Goal: Task Accomplishment & Management: Complete application form

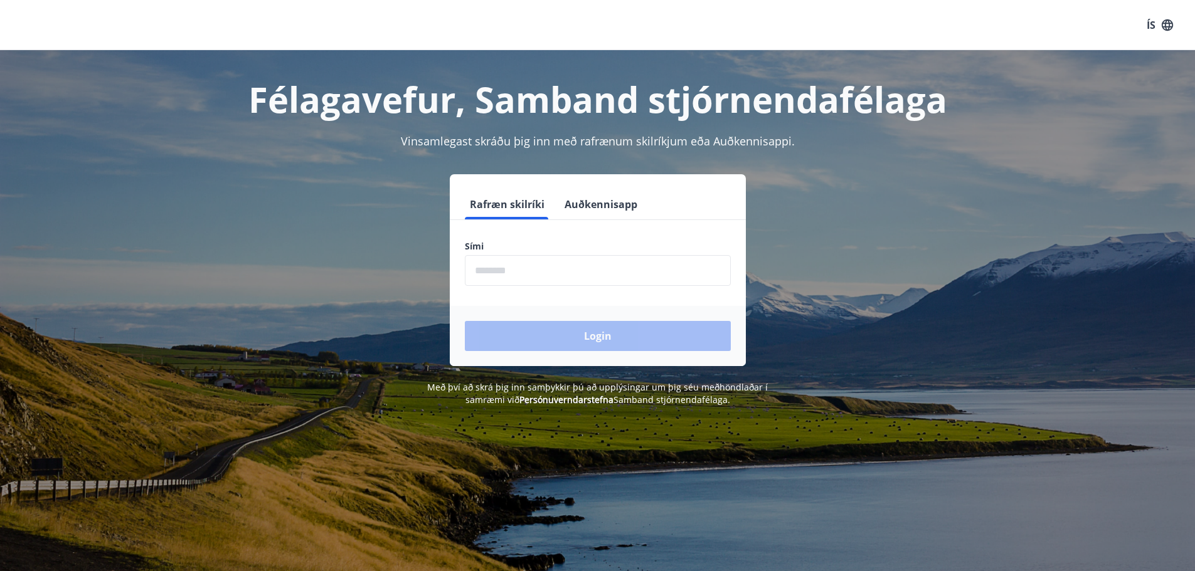
click at [512, 266] on input "phone" at bounding box center [598, 270] width 266 height 31
type input "********"
click at [606, 334] on button "Login" at bounding box center [598, 336] width 266 height 30
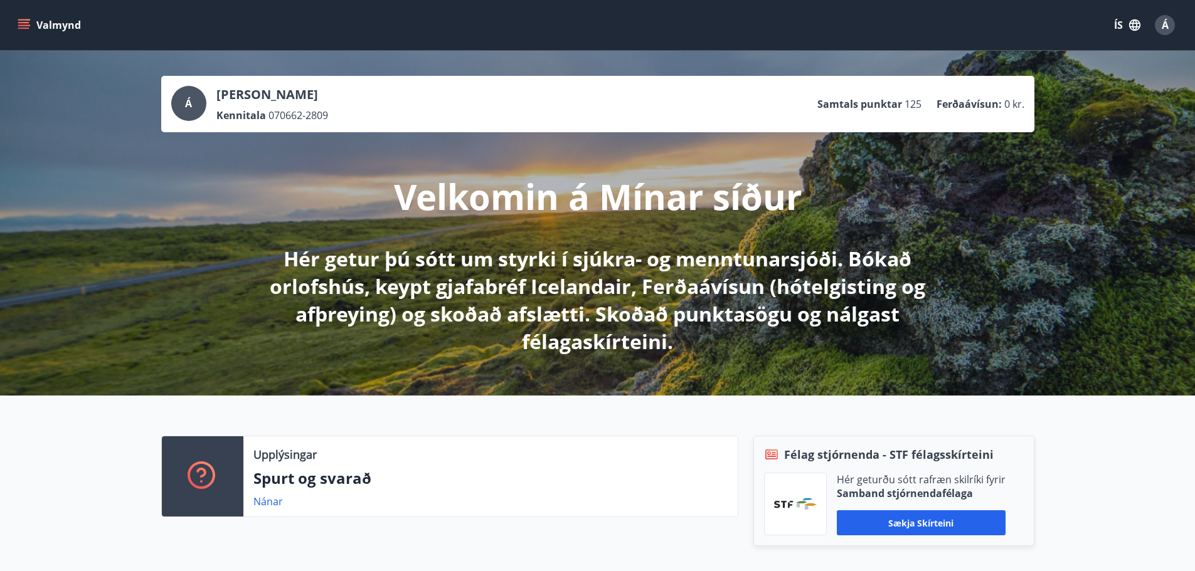
click at [1066, 334] on div "[PERSON_NAME] Kennitala 070662-2809 Samtals punktar 125 Ferðaávísun : 0 kr. Vel…" at bounding box center [597, 223] width 1195 height 345
click at [25, 23] on icon "menu" at bounding box center [23, 22] width 11 height 1
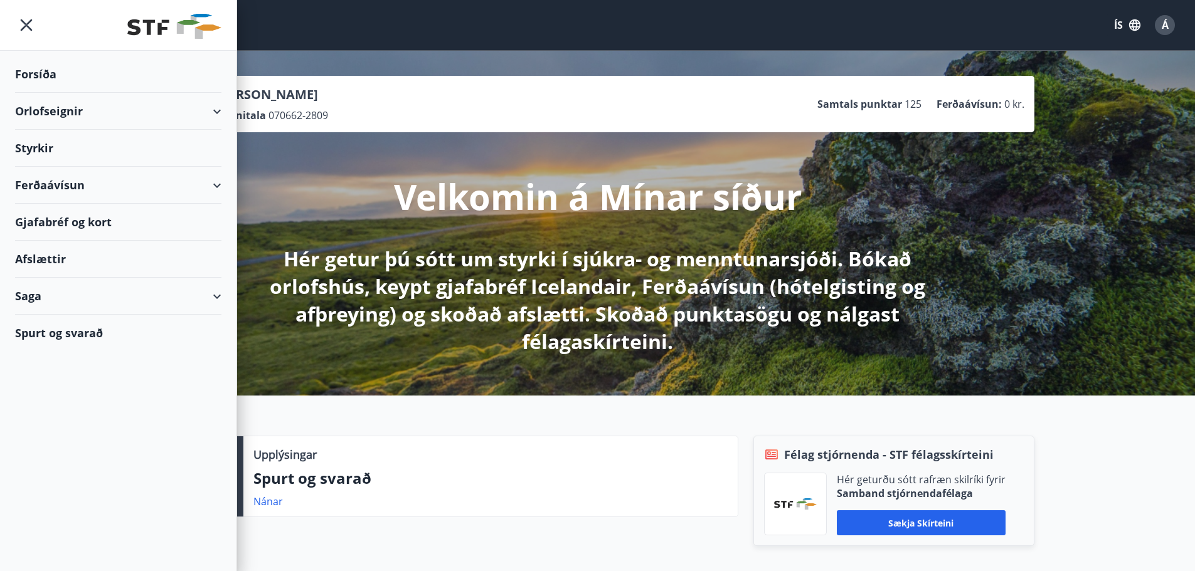
click at [43, 146] on div "Styrkir" at bounding box center [118, 148] width 206 height 37
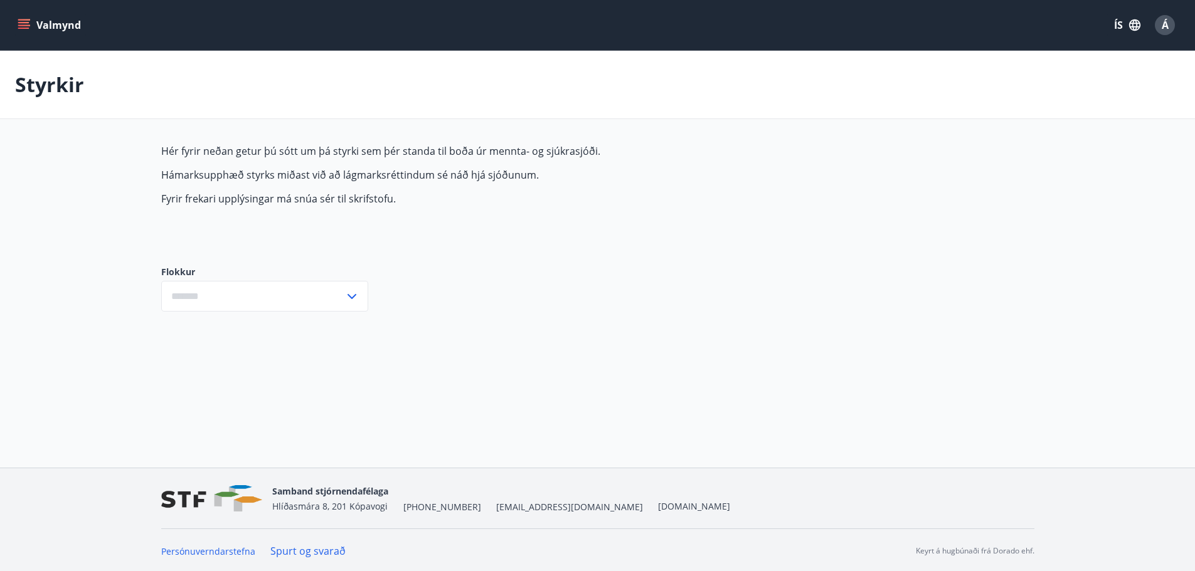
type input "***"
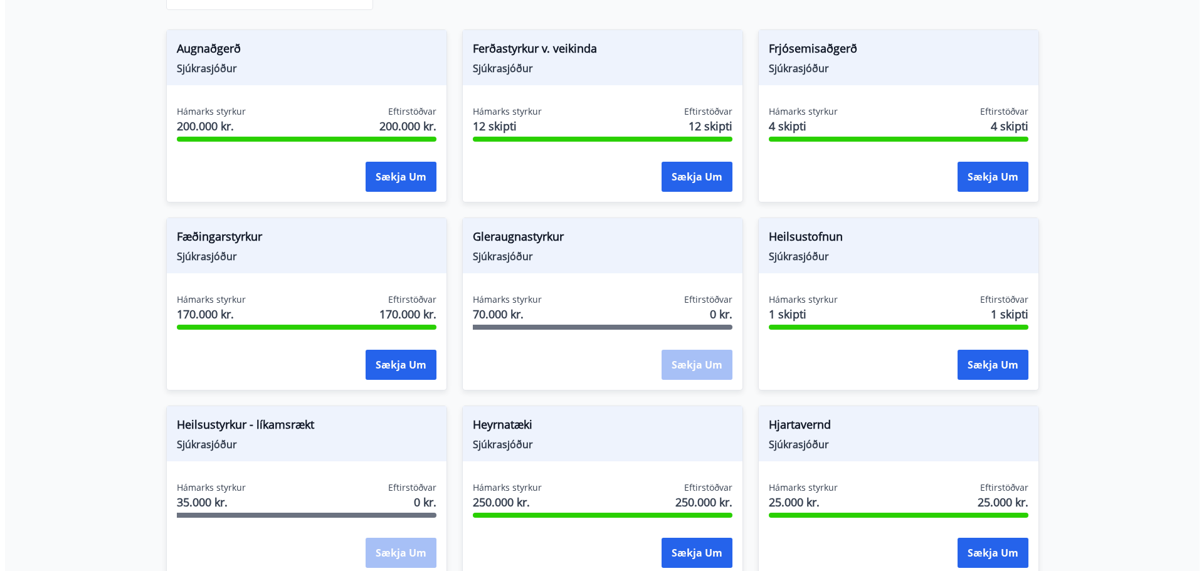
scroll to position [314, 0]
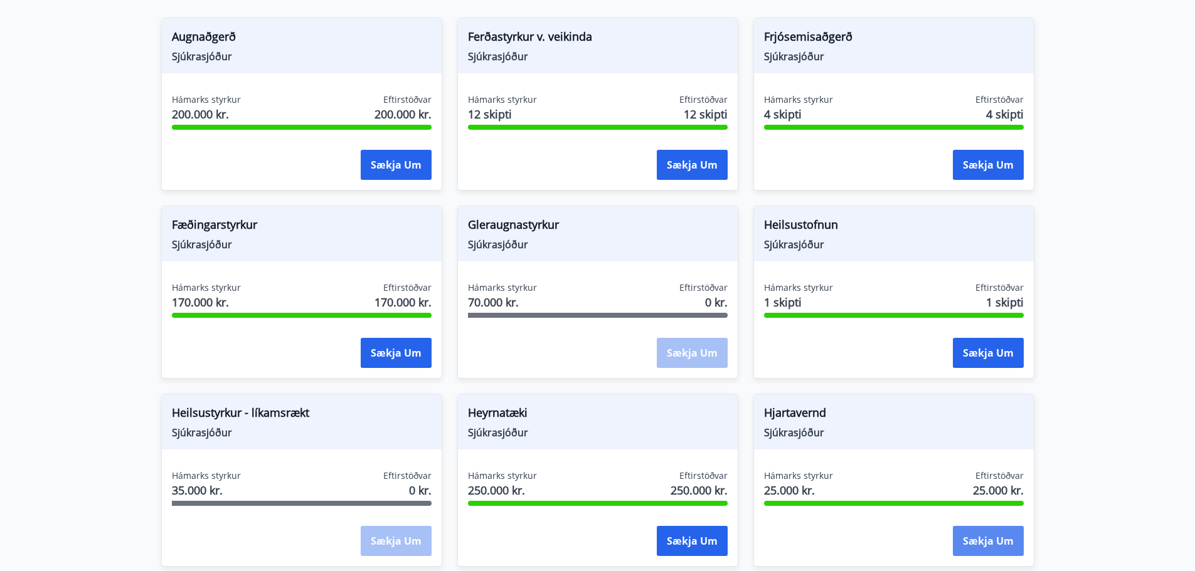
click at [977, 543] on button "Sækja um" at bounding box center [988, 541] width 71 height 30
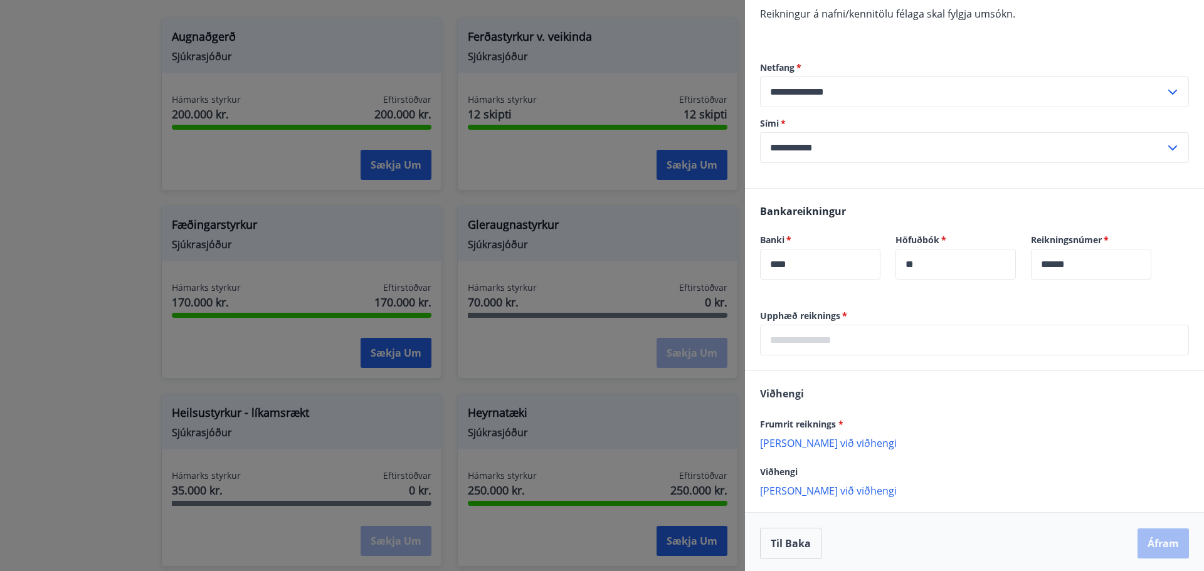
scroll to position [159, 0]
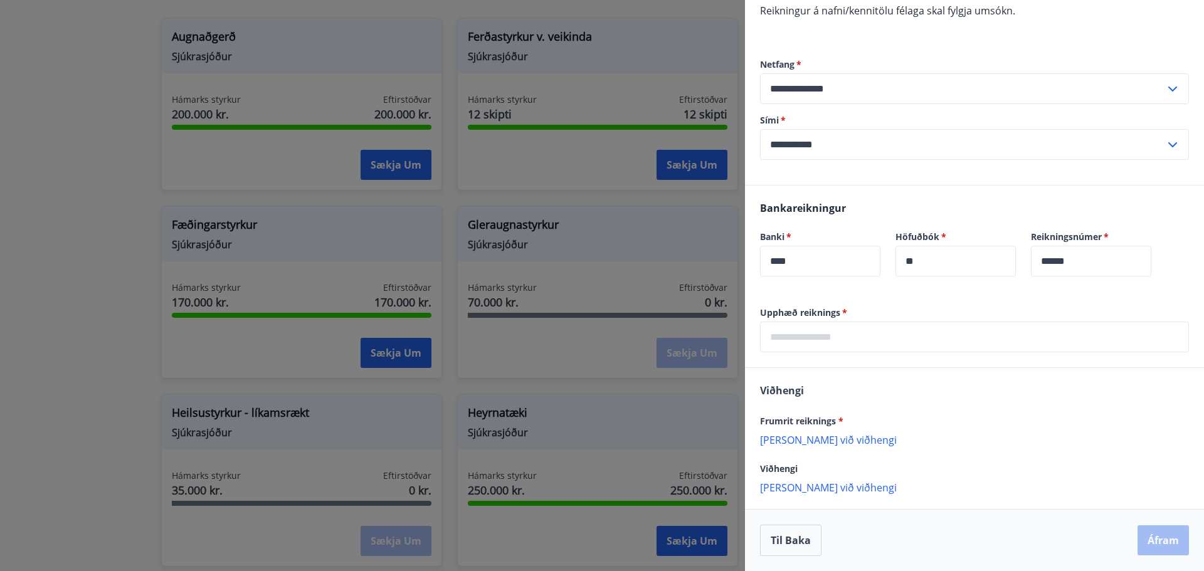
click at [815, 438] on p "[PERSON_NAME] við viðhengi" at bounding box center [974, 439] width 429 height 13
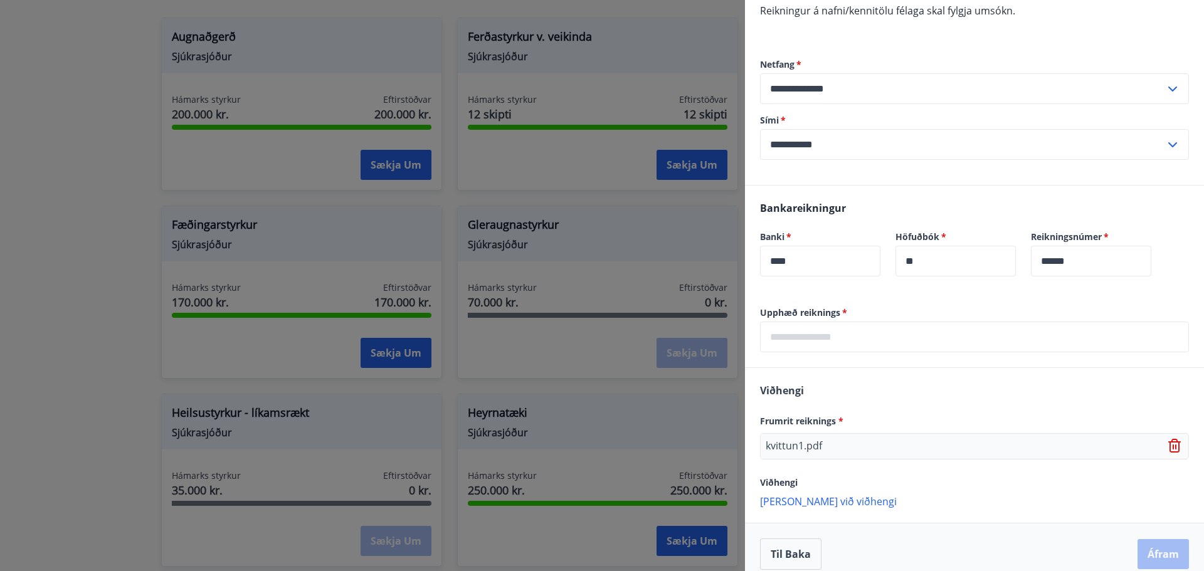
click at [792, 502] on p "[PERSON_NAME] við viðhengi" at bounding box center [974, 501] width 429 height 13
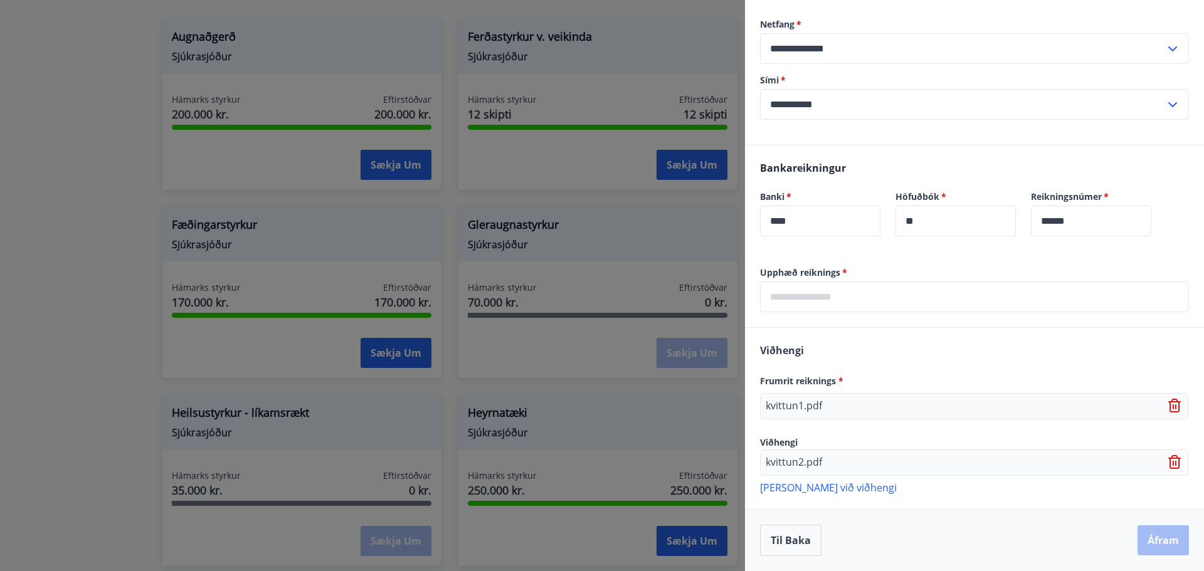
click at [800, 490] on p "[PERSON_NAME] við viðhengi" at bounding box center [974, 487] width 429 height 13
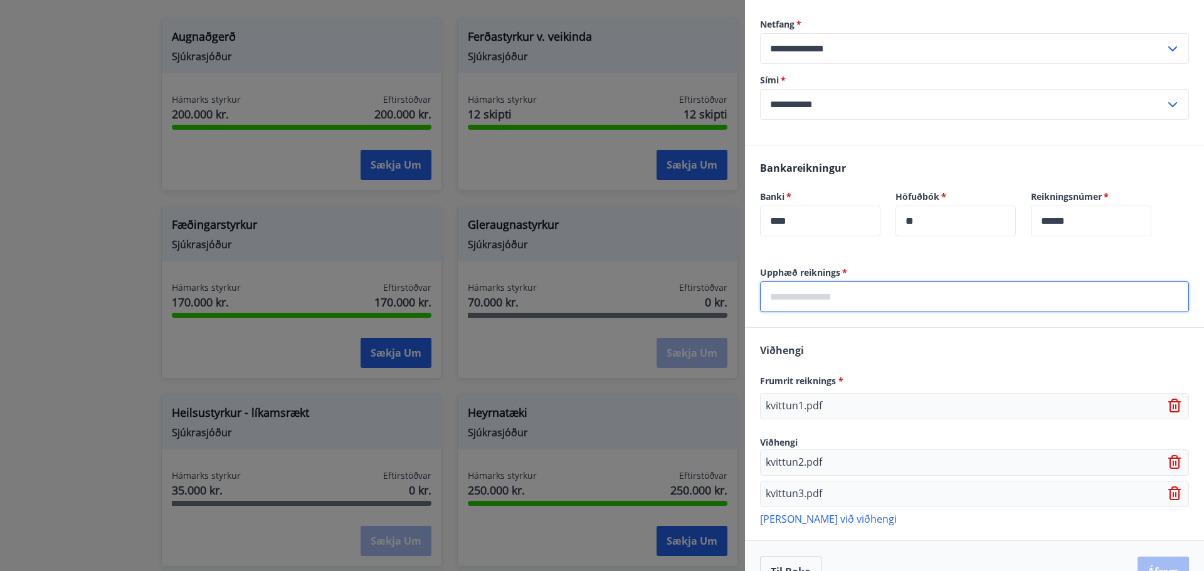
click at [798, 304] on input "text" at bounding box center [974, 297] width 429 height 31
type input "*****"
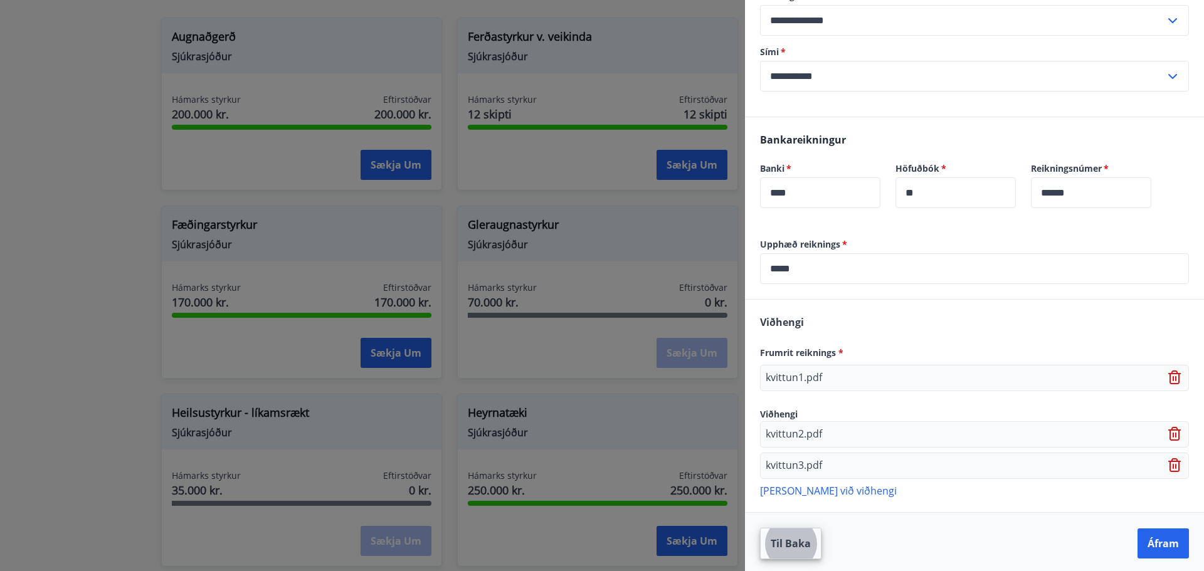
scroll to position [231, 0]
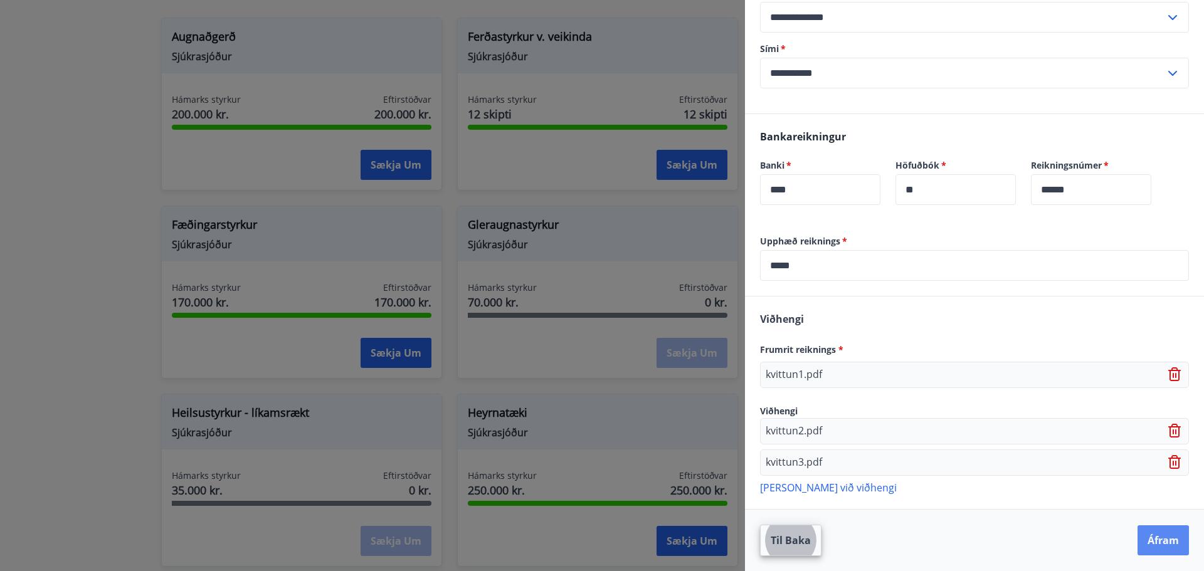
click at [1150, 539] on button "Áfram" at bounding box center [1163, 541] width 51 height 30
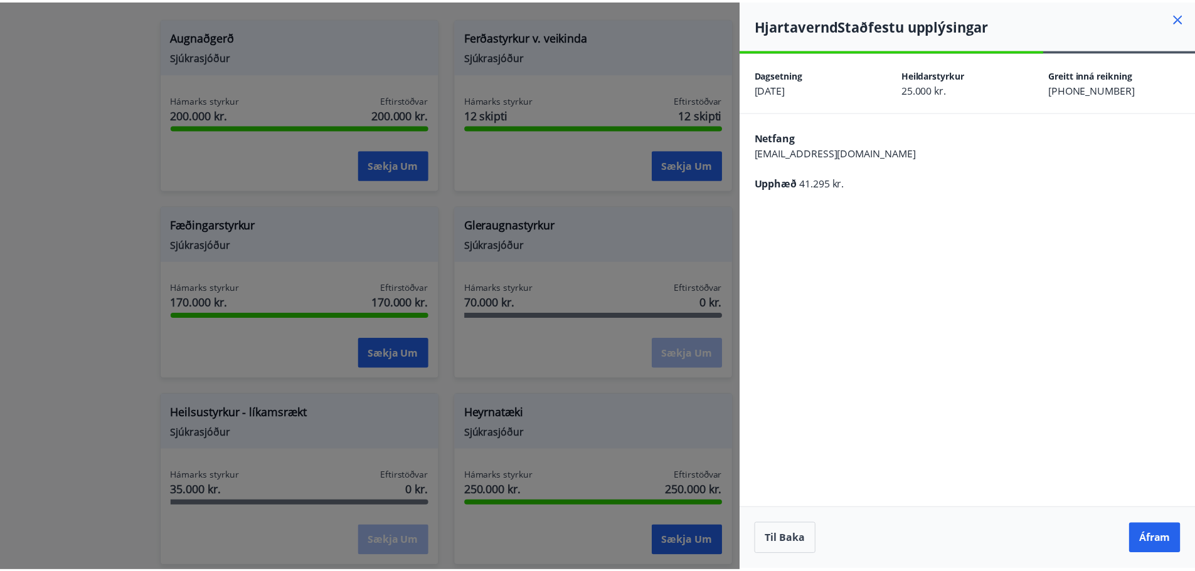
scroll to position [0, 0]
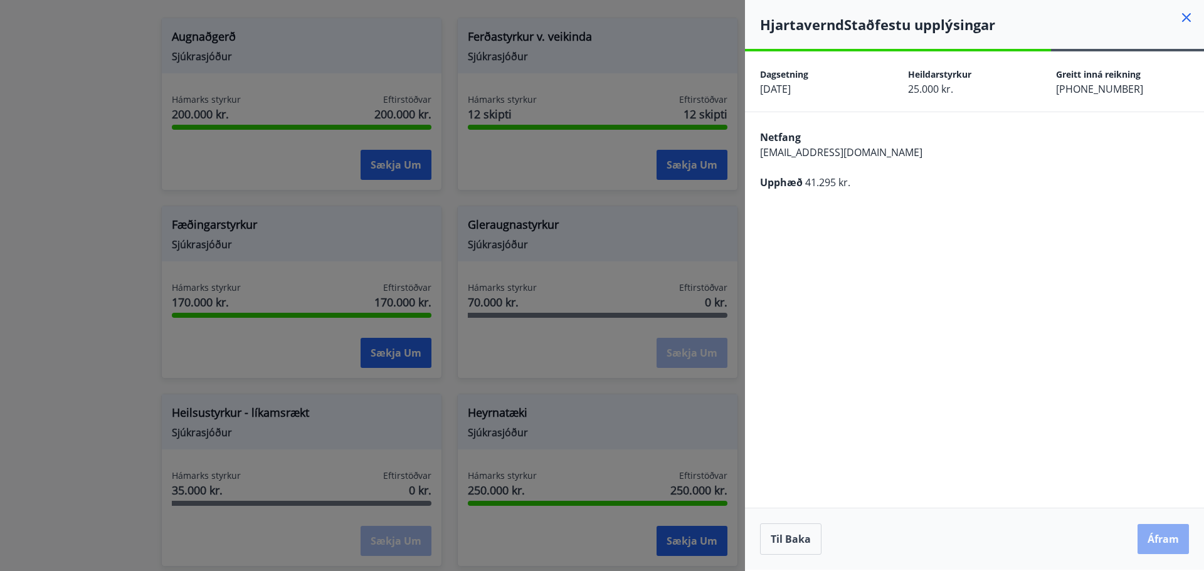
click at [1157, 540] on button "Áfram" at bounding box center [1163, 539] width 51 height 30
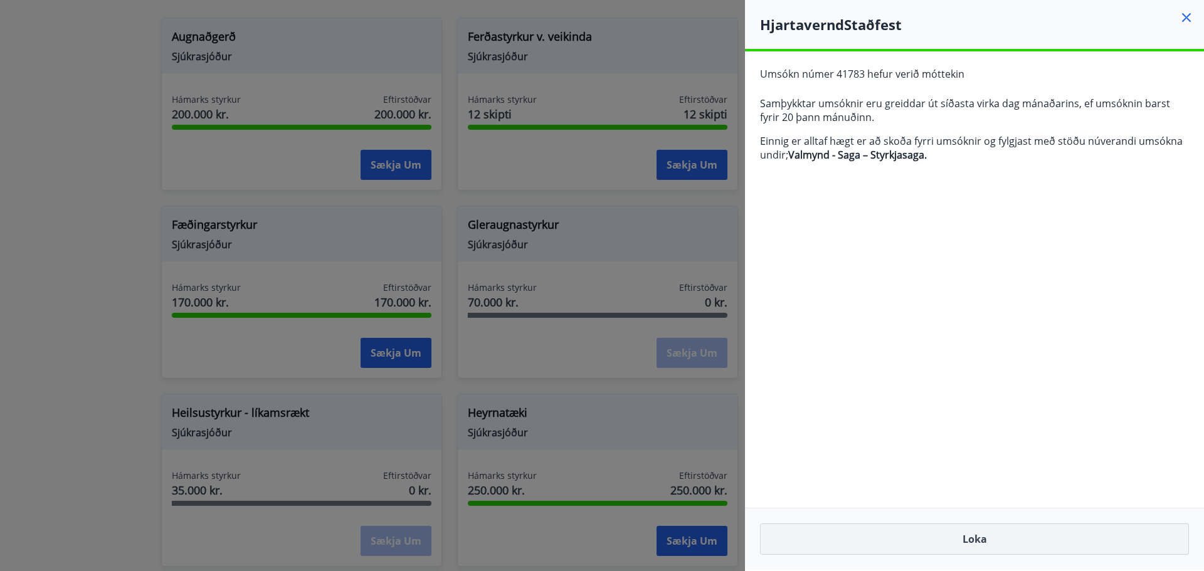
click at [967, 538] on button "Loka" at bounding box center [974, 539] width 429 height 31
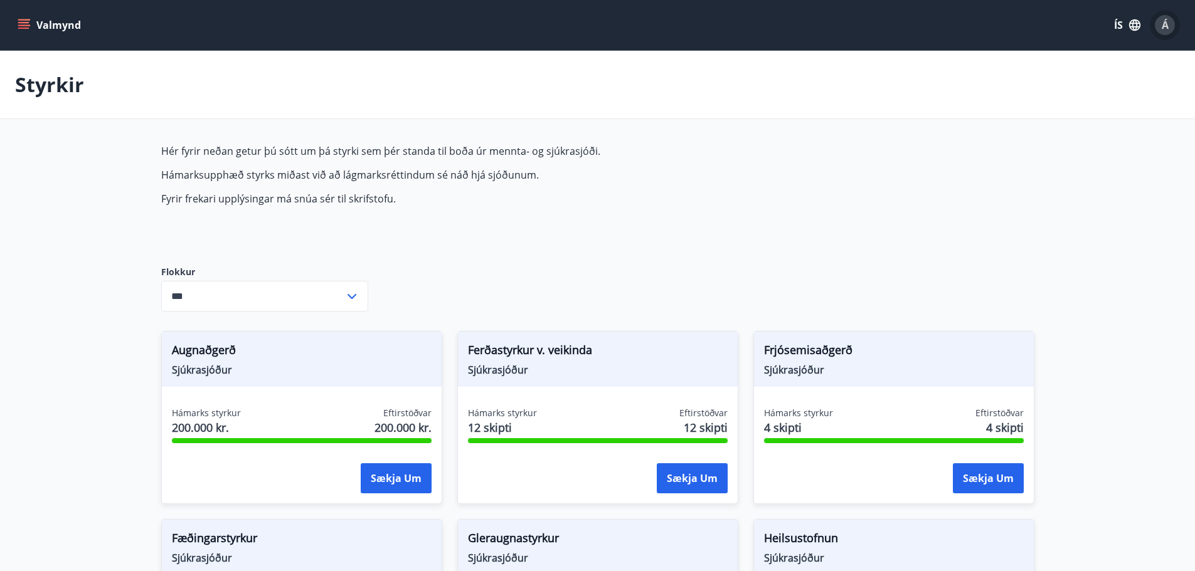
click at [1163, 26] on span "Á" at bounding box center [1165, 25] width 7 height 14
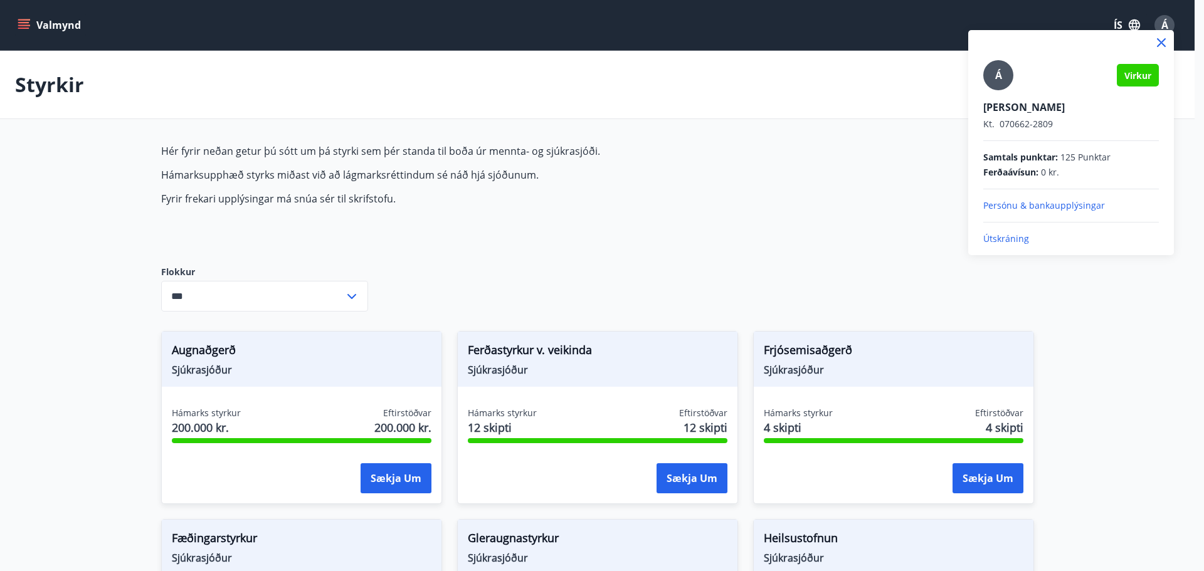
click at [43, 28] on div at bounding box center [602, 285] width 1204 height 571
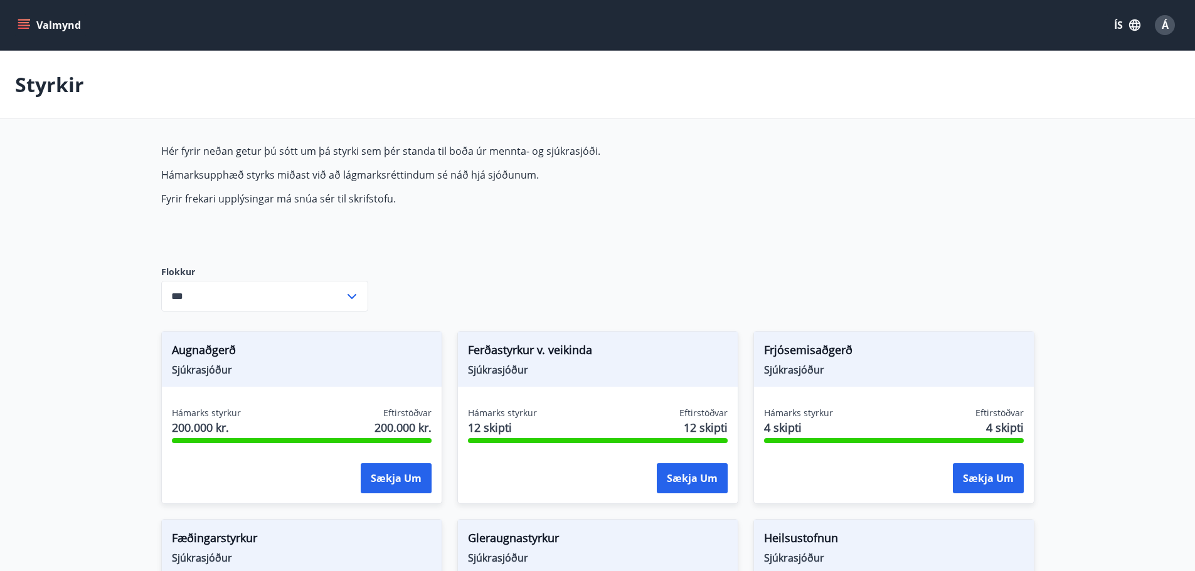
click at [21, 19] on icon "menu" at bounding box center [25, 19] width 14 height 1
